Goal: Task Accomplishment & Management: Use online tool/utility

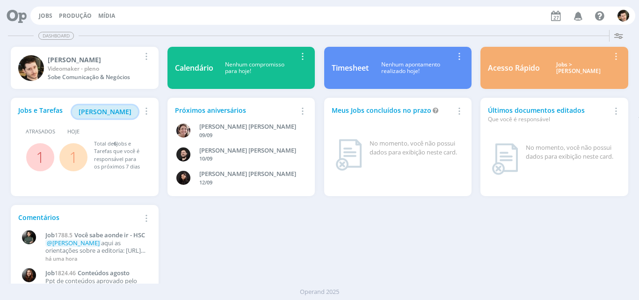
click at [117, 109] on span "[PERSON_NAME]" at bounding box center [105, 111] width 53 height 9
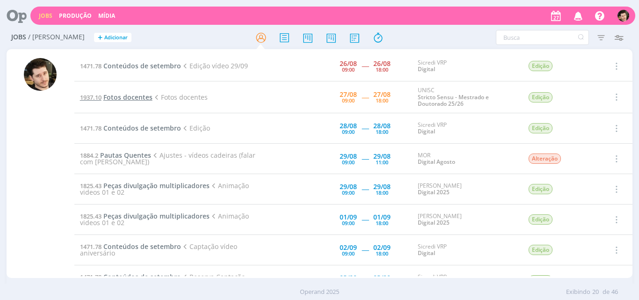
click at [120, 95] on span "Fotos docentes" at bounding box center [127, 97] width 49 height 9
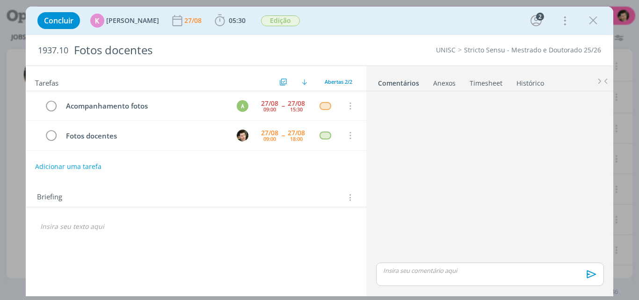
click at [488, 83] on link "Timesheet" at bounding box center [486, 81] width 34 height 14
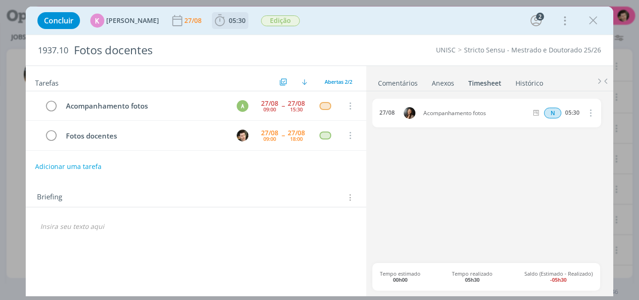
click at [229, 22] on span "05:30" at bounding box center [237, 20] width 17 height 9
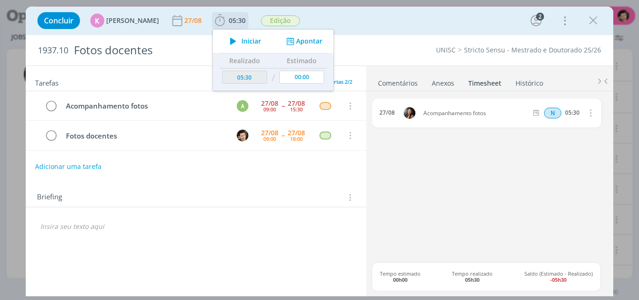
click at [305, 42] on button "Apontar" at bounding box center [303, 42] width 39 height 10
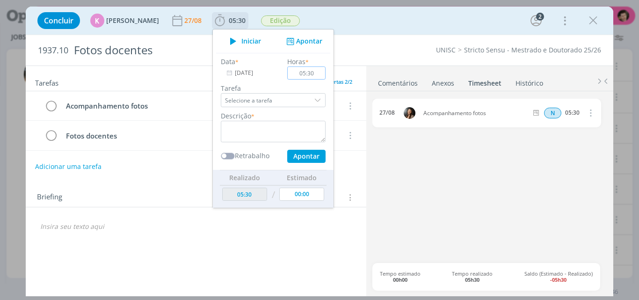
type input "05:30"
click at [299, 98] on input "Selecione a tarefa" at bounding box center [273, 100] width 105 height 14
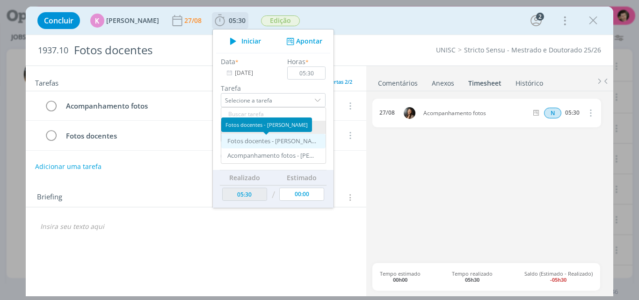
click at [276, 141] on div "Fotos docentes - [PERSON_NAME]" at bounding box center [271, 141] width 89 height 7
type input "Fotos docentes"
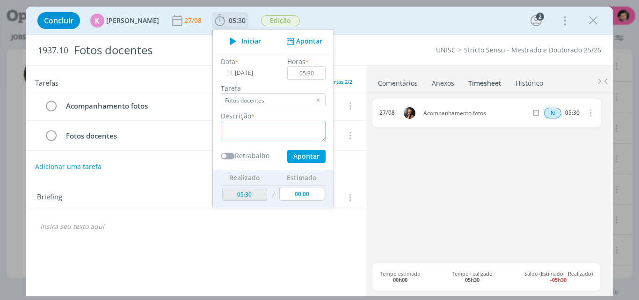
click at [255, 132] on textarea "dialog" at bounding box center [273, 132] width 105 height 22
type textarea "Captura de Fotografias."
click at [299, 156] on button "Apontar" at bounding box center [306, 156] width 38 height 13
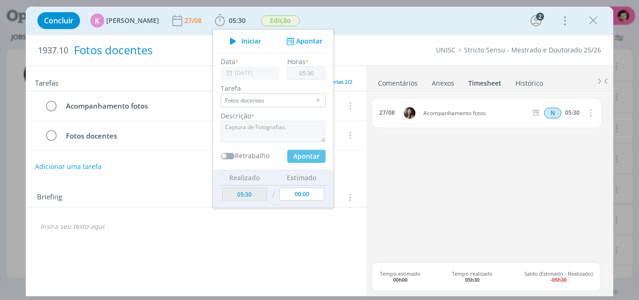
type input "11:00"
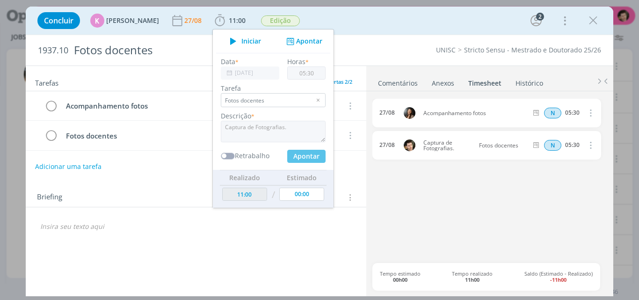
type input "00:00"
click at [380, 22] on div "Concluir K [PERSON_NAME] [DATE] 11:00 Iniciar Apontar Data * [DATE] Horas * 00:…" at bounding box center [320, 20] width 574 height 22
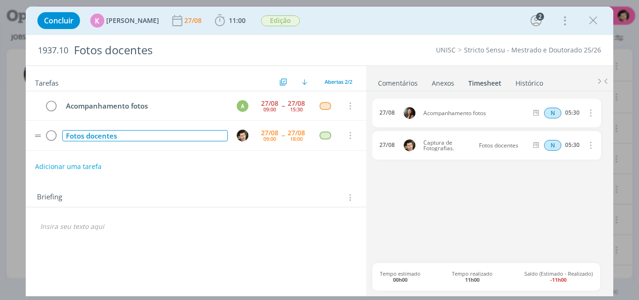
click at [110, 138] on div "Fotos docentes" at bounding box center [145, 136] width 166 height 12
click at [134, 135] on div "Fotos docentes" at bounding box center [145, 136] width 166 height 12
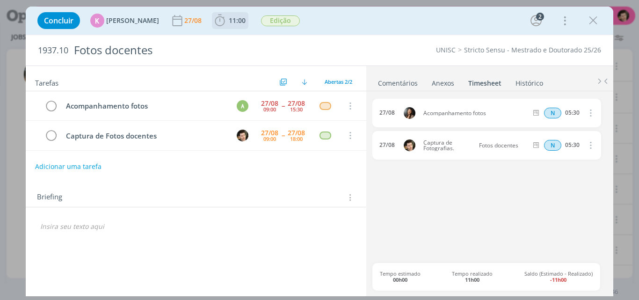
click at [229, 22] on span "11:00" at bounding box center [237, 20] width 17 height 9
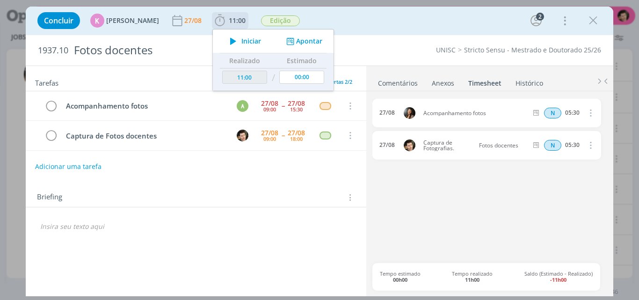
click at [241, 42] on span "Iniciar" at bounding box center [251, 41] width 20 height 7
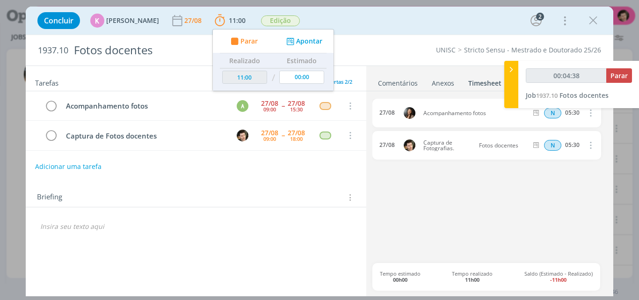
click at [463, 185] on div "27/08 Acompanhamento fotos N 05:30 Excluir 27/08 Captura de Fotografias. Fotos …" at bounding box center [490, 181] width 235 height 164
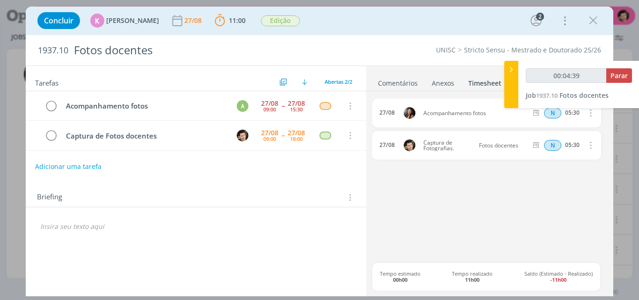
click at [409, 84] on link "Comentários" at bounding box center [398, 81] width 41 height 14
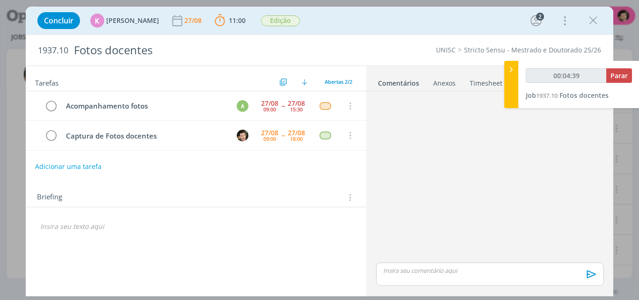
type input "00:04:40"
click at [512, 66] on icon at bounding box center [511, 70] width 9 height 10
